Goal: Find specific page/section: Find specific page/section

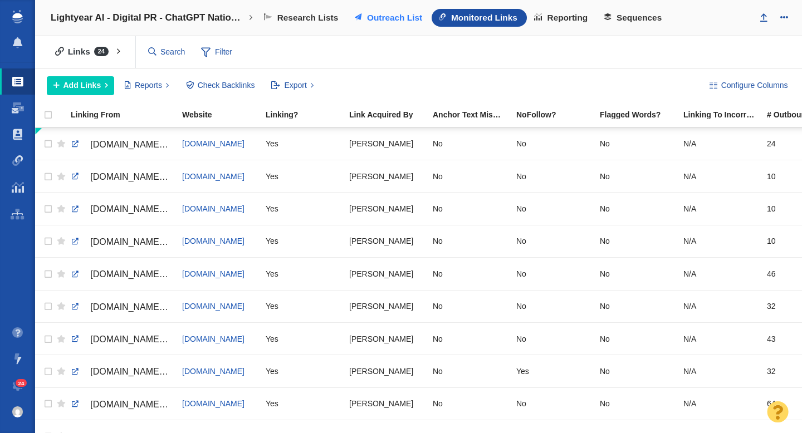
click at [378, 21] on span "Outreach List" at bounding box center [394, 18] width 55 height 10
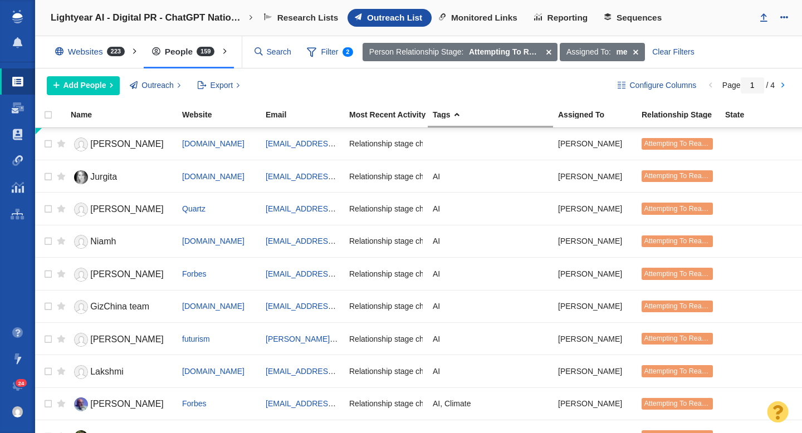
click at [190, 15] on h4 "Lightyear AI - Digital PR - ChatGPT Nation: The States Leading (and Ignoring) t…" at bounding box center [148, 17] width 195 height 11
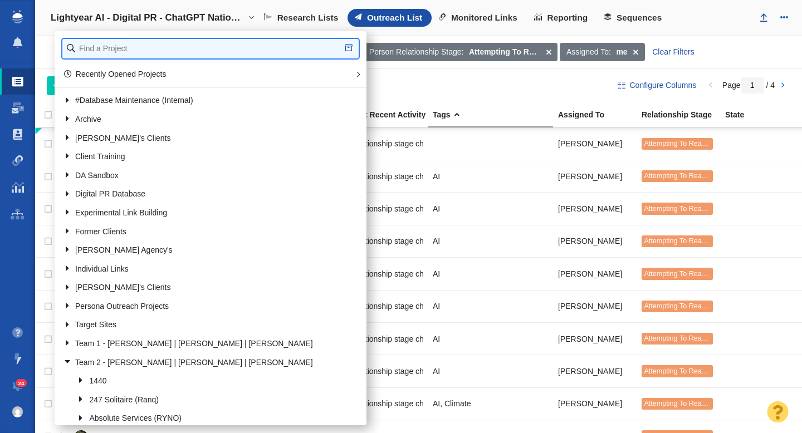
click at [167, 50] on input "text" at bounding box center [210, 48] width 296 height 19
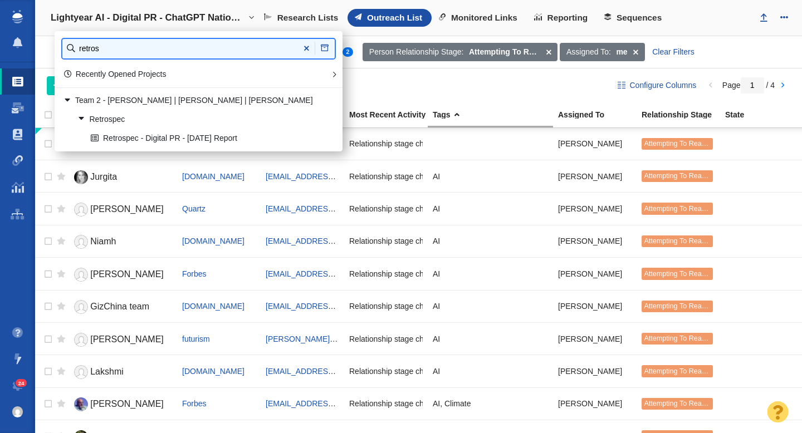
type input "retros"
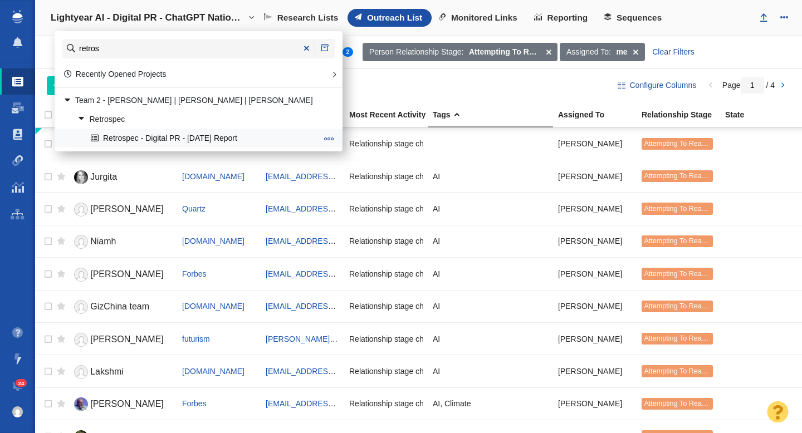
click at [162, 134] on link "Retrospec - Digital PR - [DATE] Report" at bounding box center [204, 138] width 232 height 17
